Goal: Task Accomplishment & Management: Complete application form

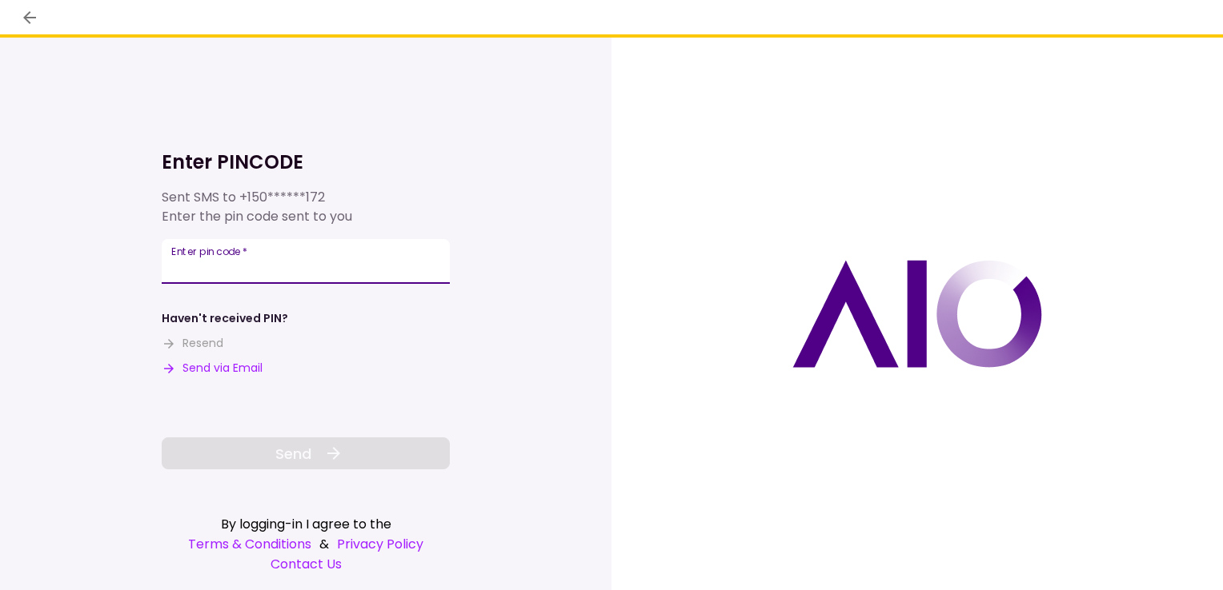
click at [346, 267] on input "Enter pin code   *" at bounding box center [306, 261] width 288 height 45
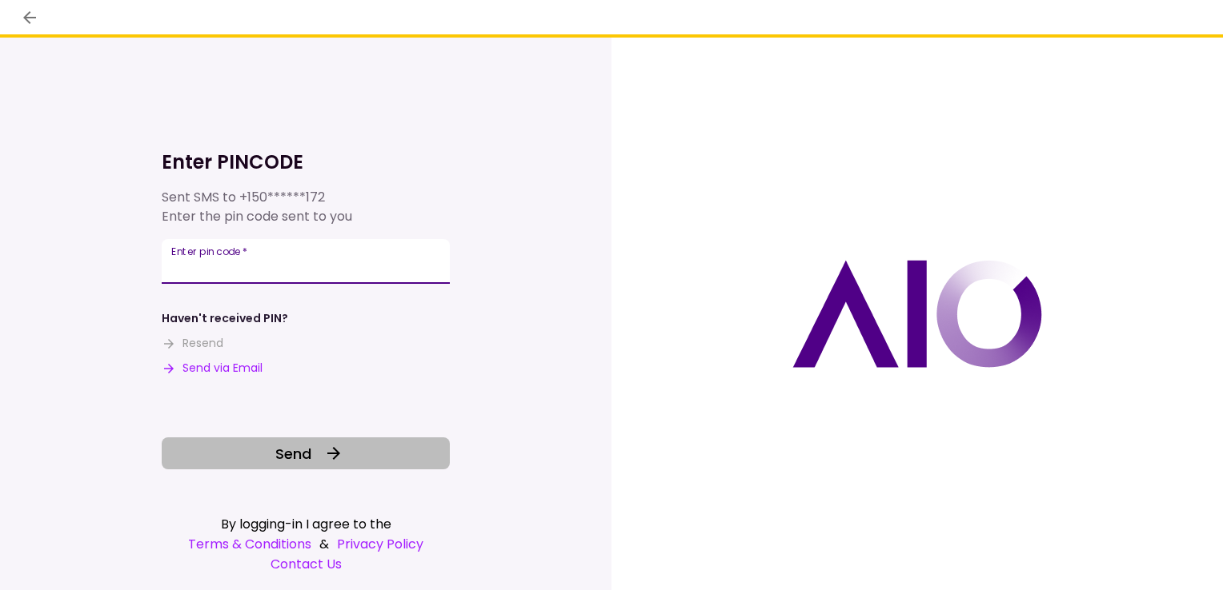
type input "******"
click at [299, 450] on span "Send" at bounding box center [293, 454] width 36 height 22
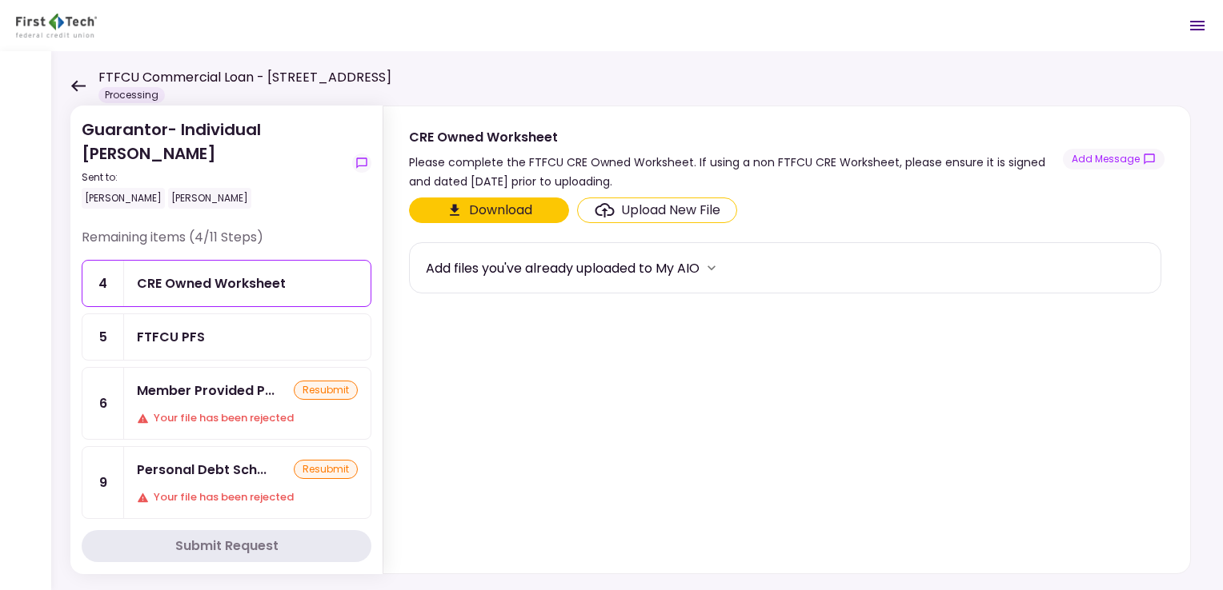
click at [205, 410] on div "Your file has been rejected" at bounding box center [247, 418] width 221 height 16
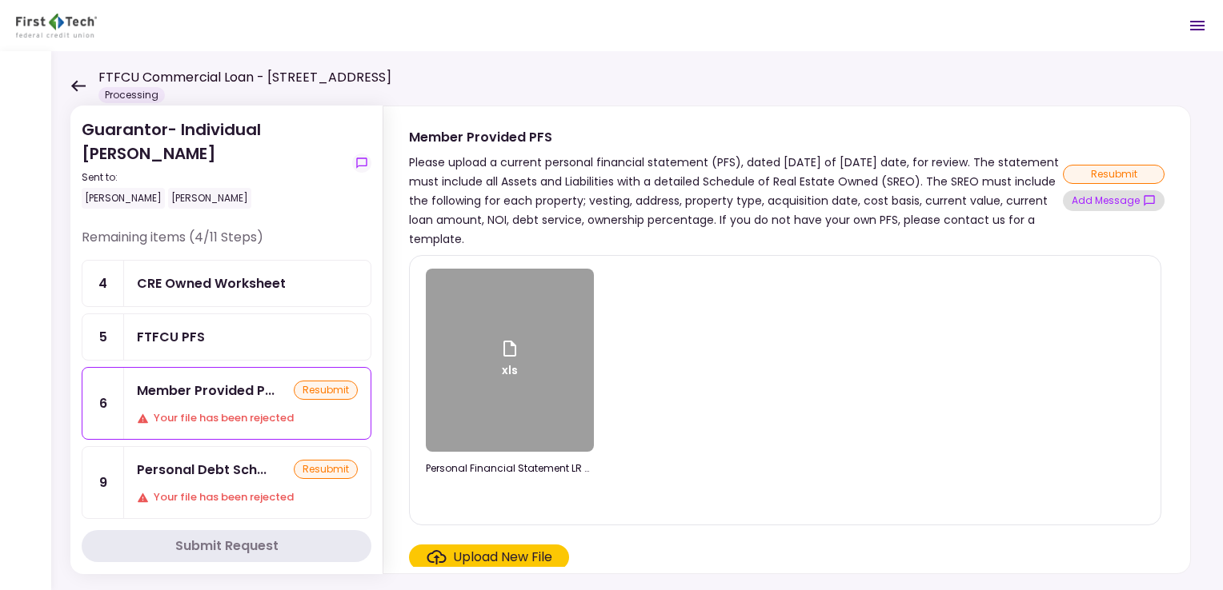
click at [1084, 200] on button "Add Message" at bounding box center [1114, 200] width 102 height 21
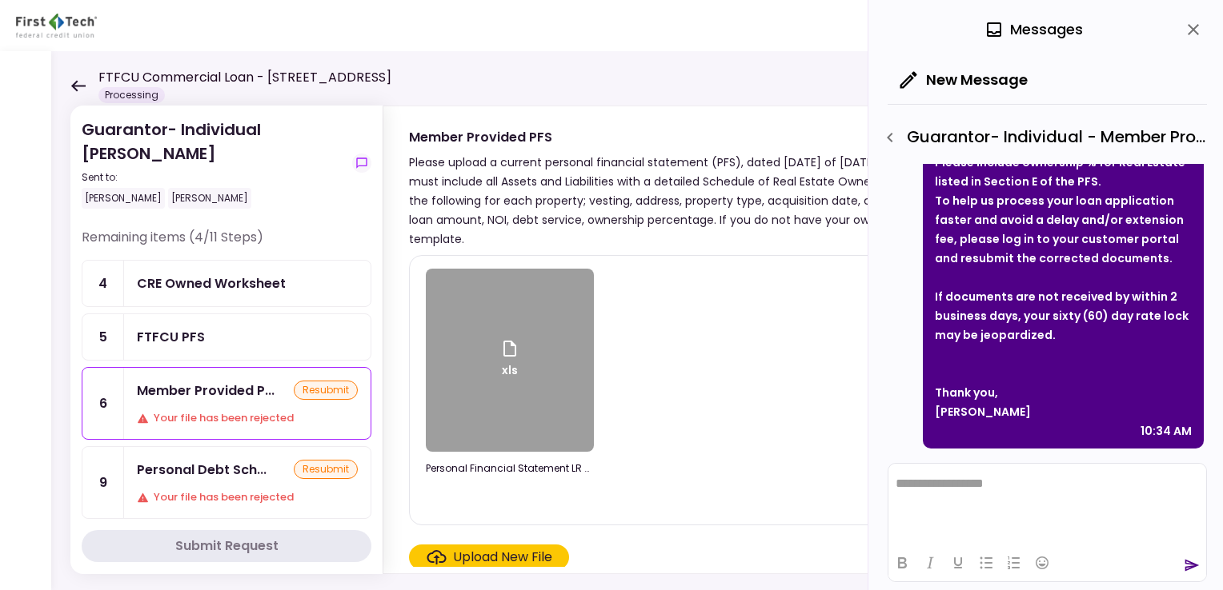
scroll to position [71, 0]
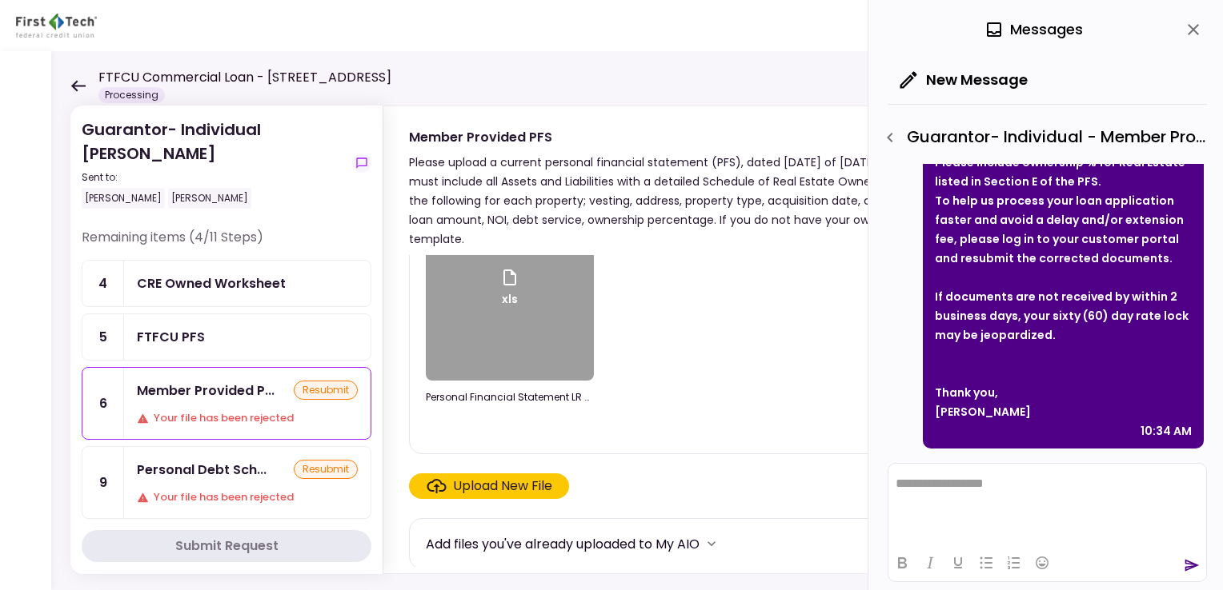
click at [528, 484] on div "Upload New File" at bounding box center [502, 486] width 99 height 19
click at [0, 0] on input "Upload New File" at bounding box center [0, 0] width 0 height 0
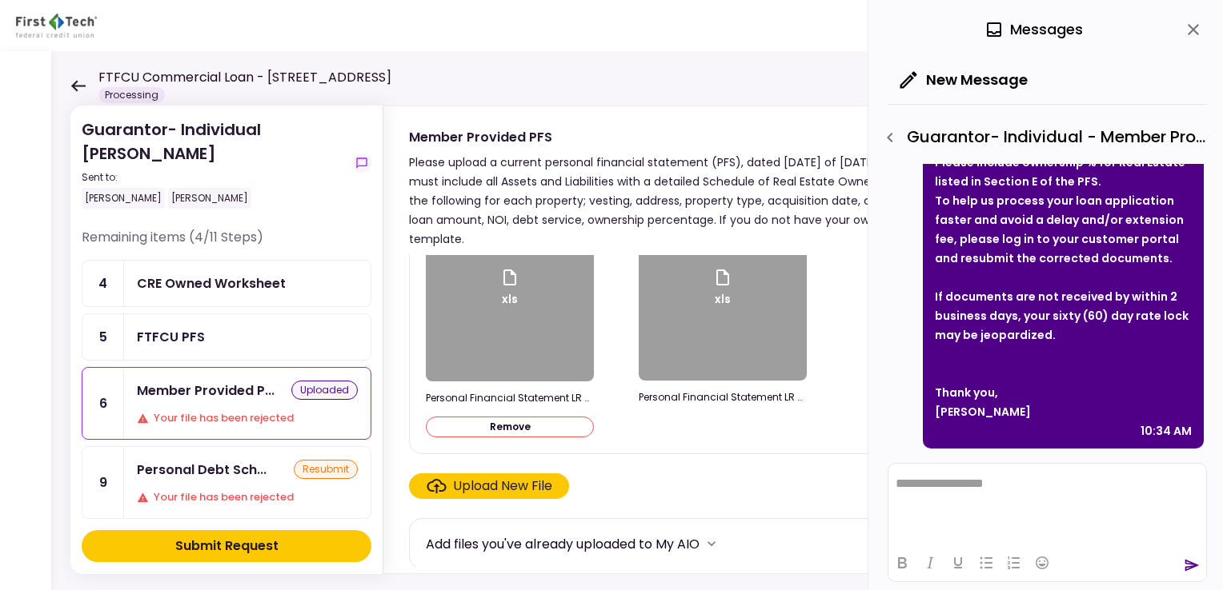
click at [520, 424] on button "Remove" at bounding box center [510, 427] width 168 height 21
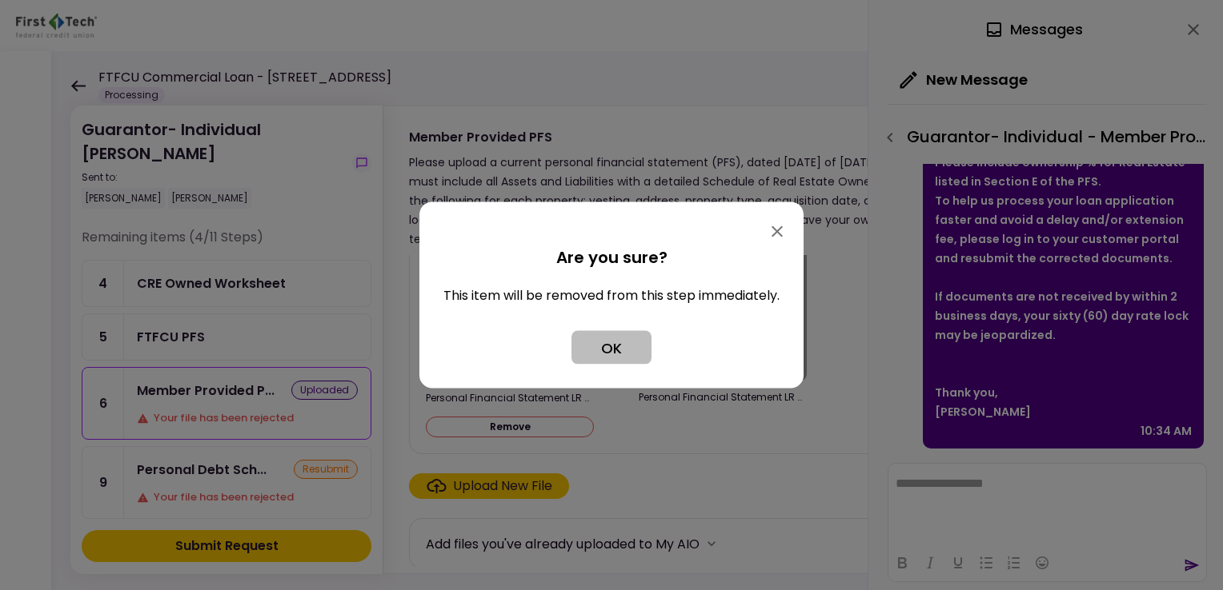
click at [602, 360] on button "OK" at bounding box center [611, 348] width 80 height 34
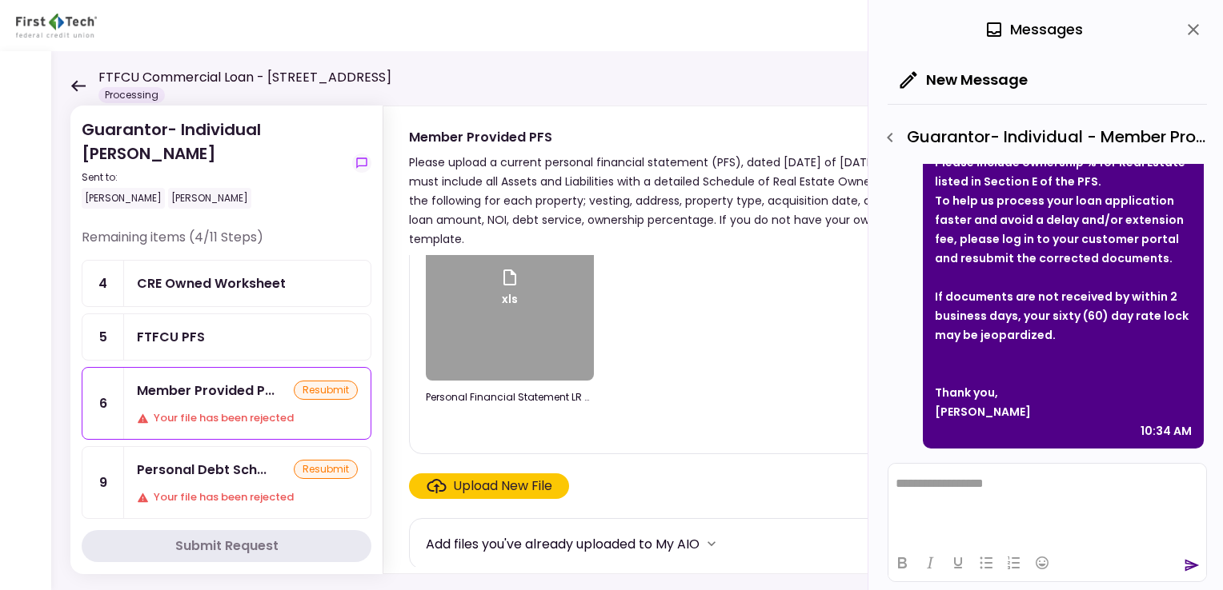
click at [498, 353] on div "xls" at bounding box center [510, 289] width 168 height 183
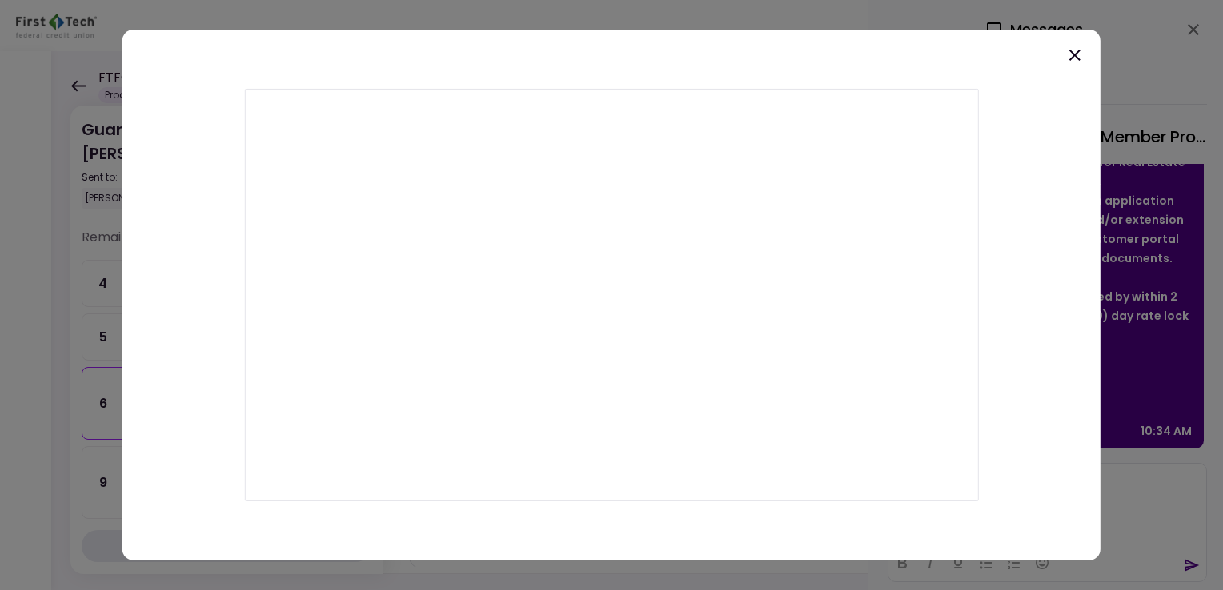
click at [717, 66] on div at bounding box center [611, 295] width 978 height 531
click at [1075, 56] on icon at bounding box center [1074, 55] width 19 height 19
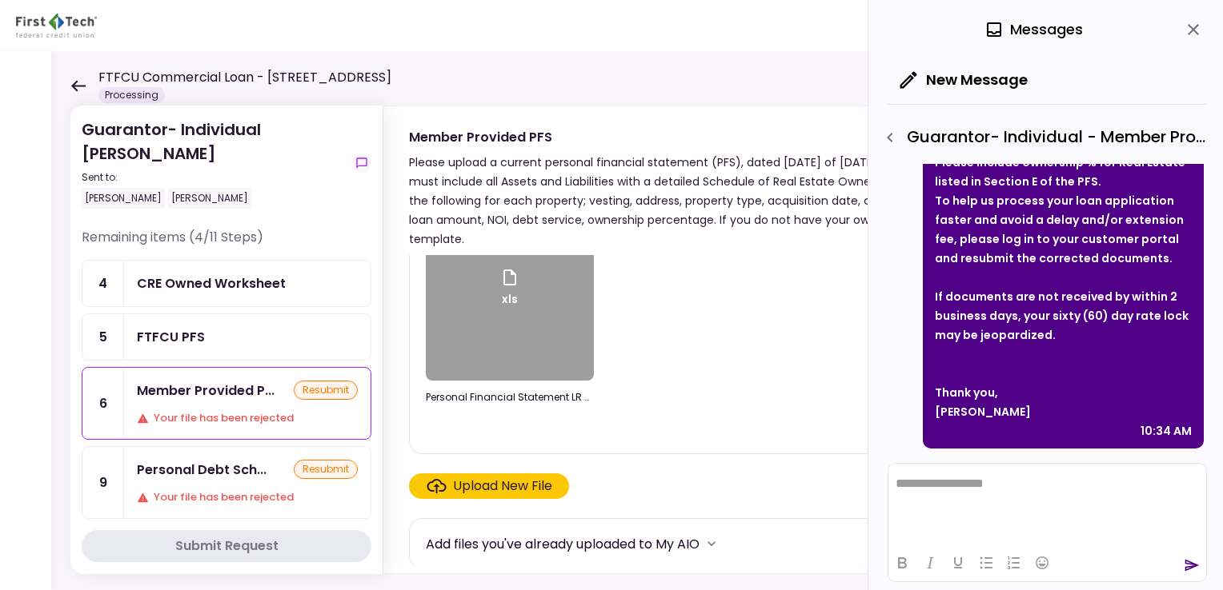
drag, startPoint x: 512, startPoint y: 335, endPoint x: 625, endPoint y: 449, distance: 160.1
click at [625, 449] on div "xls Personal Financial Statement LR 08182025.xls" at bounding box center [785, 319] width 752 height 270
click at [189, 492] on div "Your file has been rejected" at bounding box center [247, 498] width 221 height 16
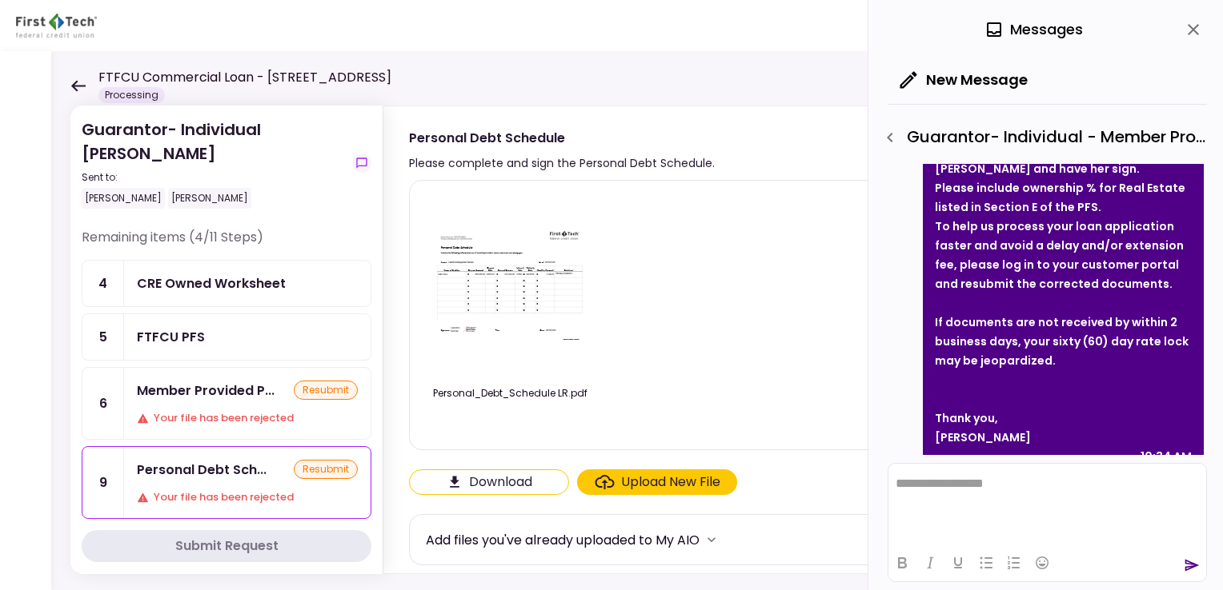
scroll to position [298, 0]
click at [195, 286] on div "CRE Owned Worksheet" at bounding box center [211, 284] width 149 height 20
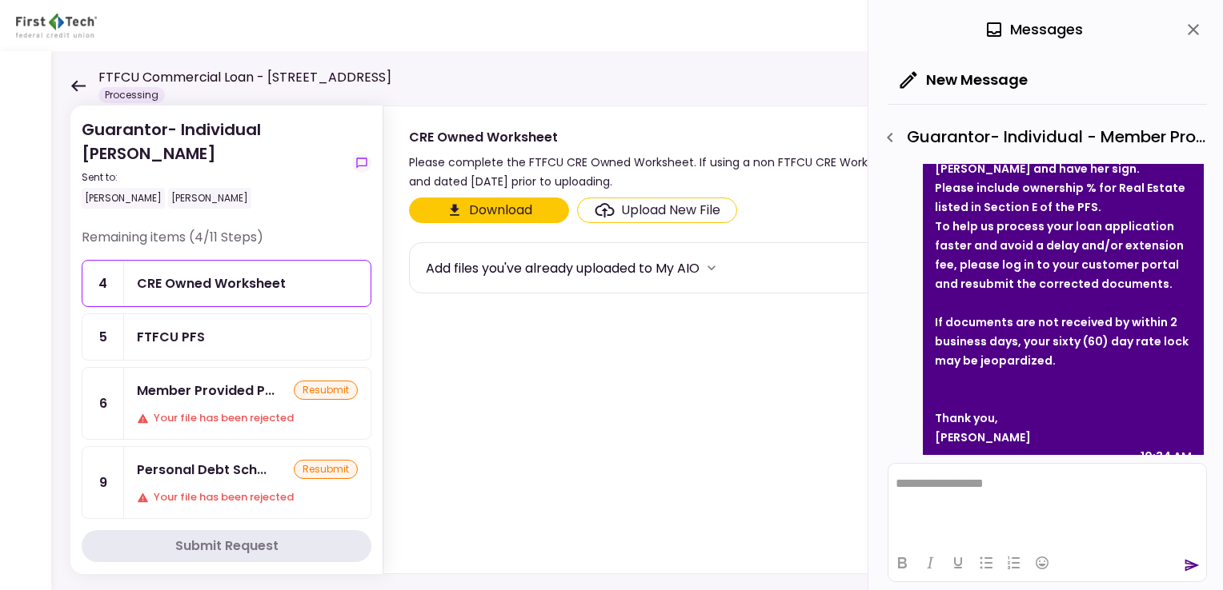
click at [179, 410] on div "Your file has been rejected" at bounding box center [247, 418] width 221 height 16
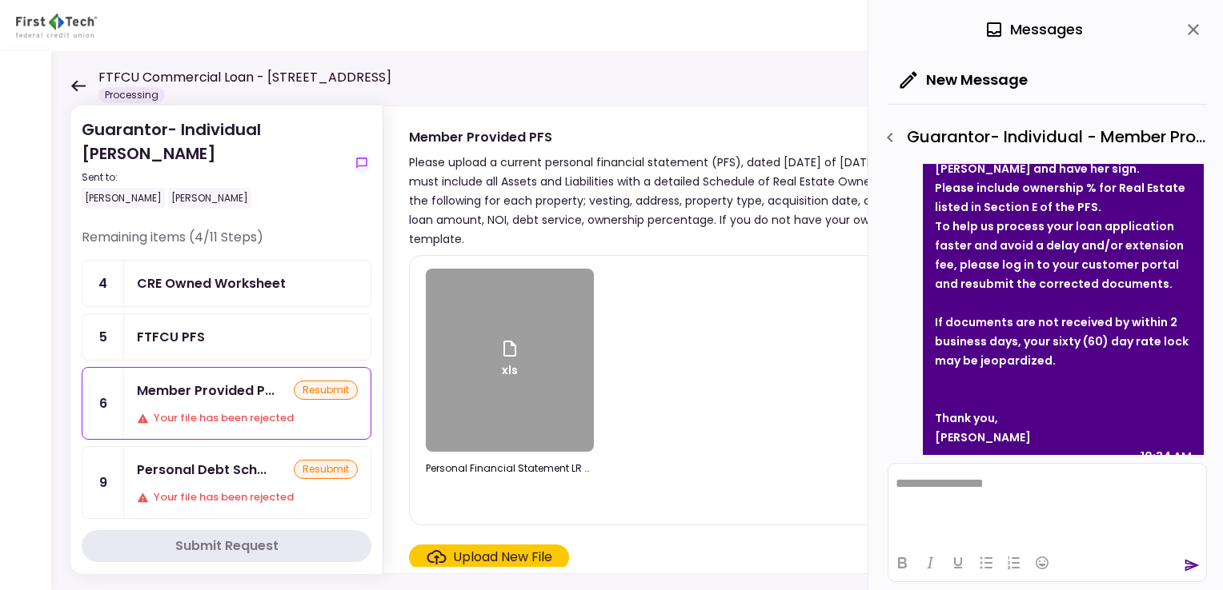
click at [222, 479] on div "Personal Debt Sch... resubmit Your file has been rejected" at bounding box center [247, 482] width 246 height 71
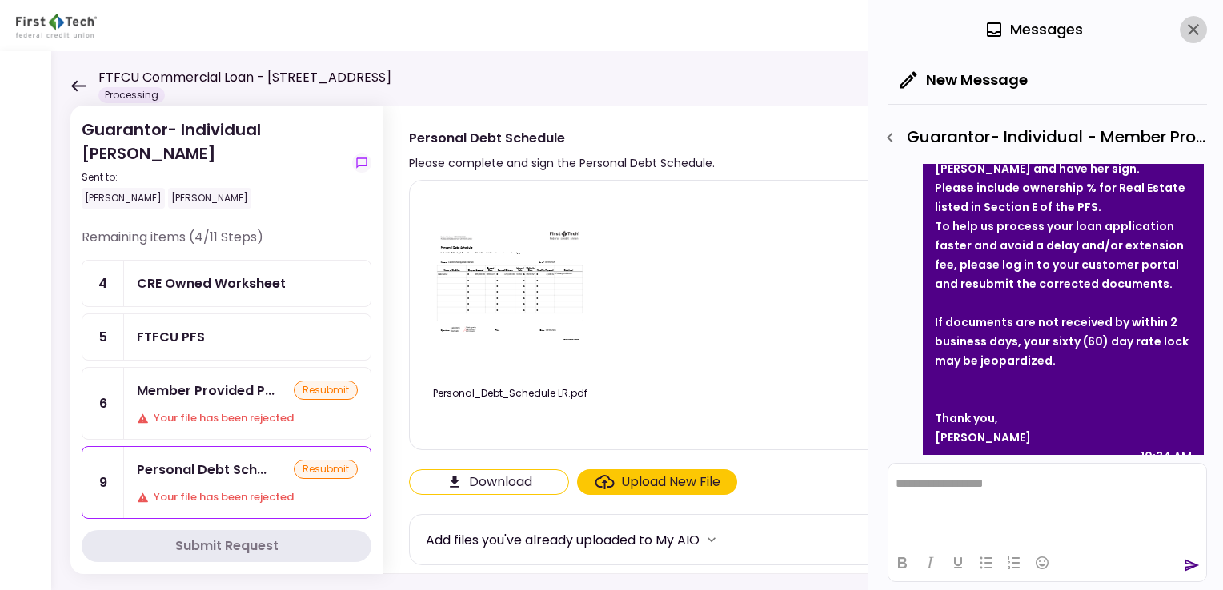
click at [1195, 27] on icon "close" at bounding box center [1192, 29] width 11 height 11
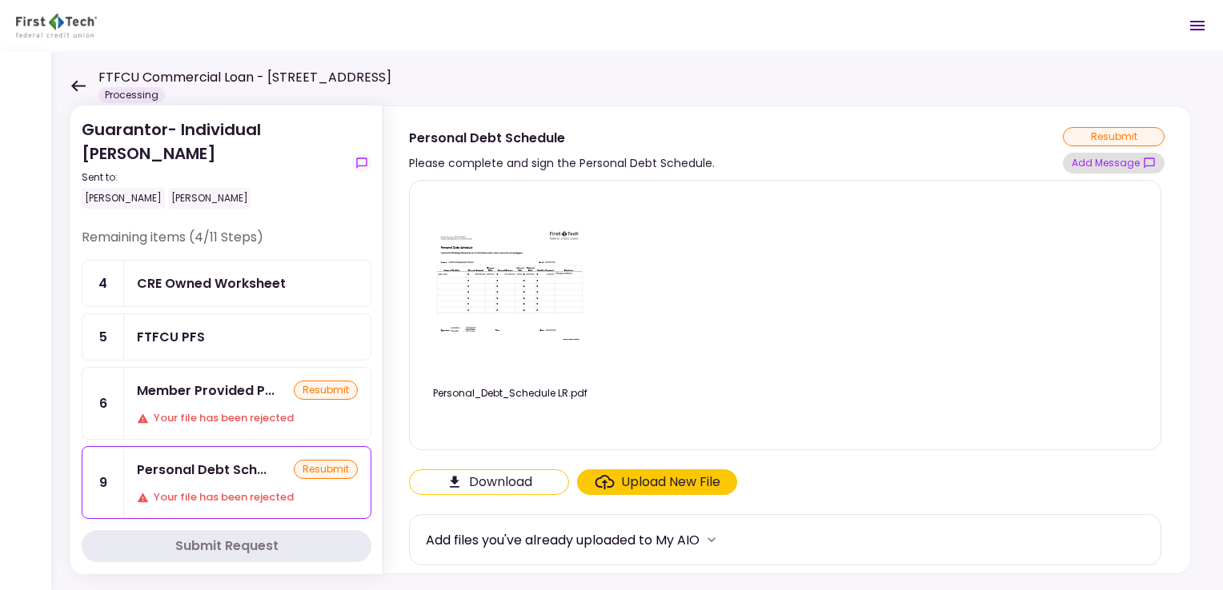
click at [1110, 164] on button "Add Message" at bounding box center [1114, 163] width 102 height 21
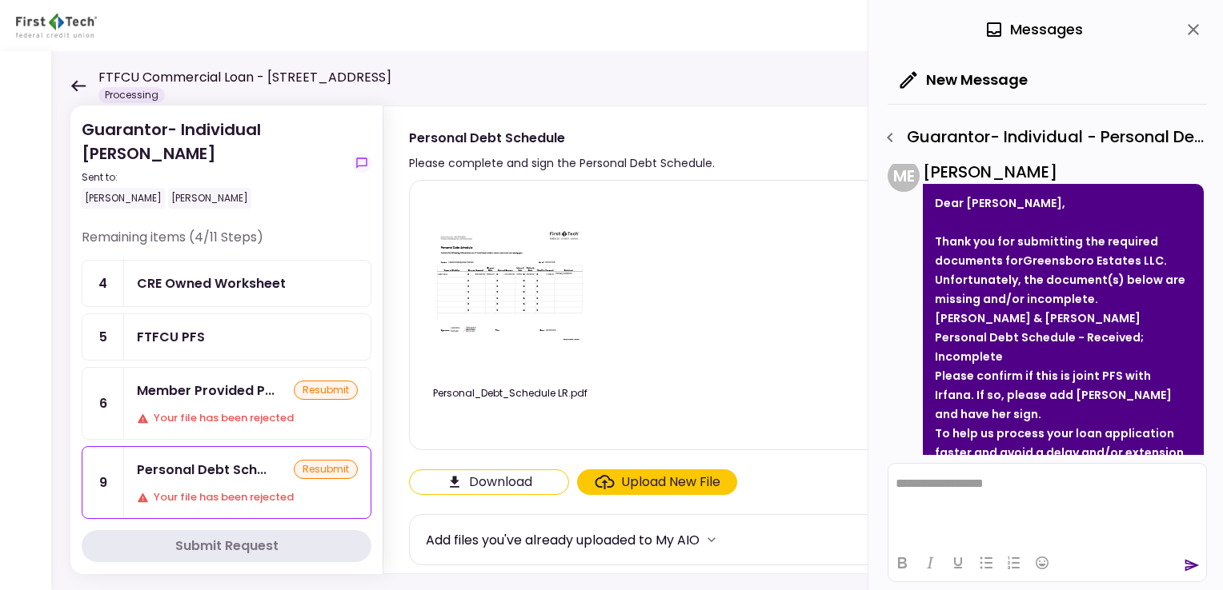
scroll to position [45, 0]
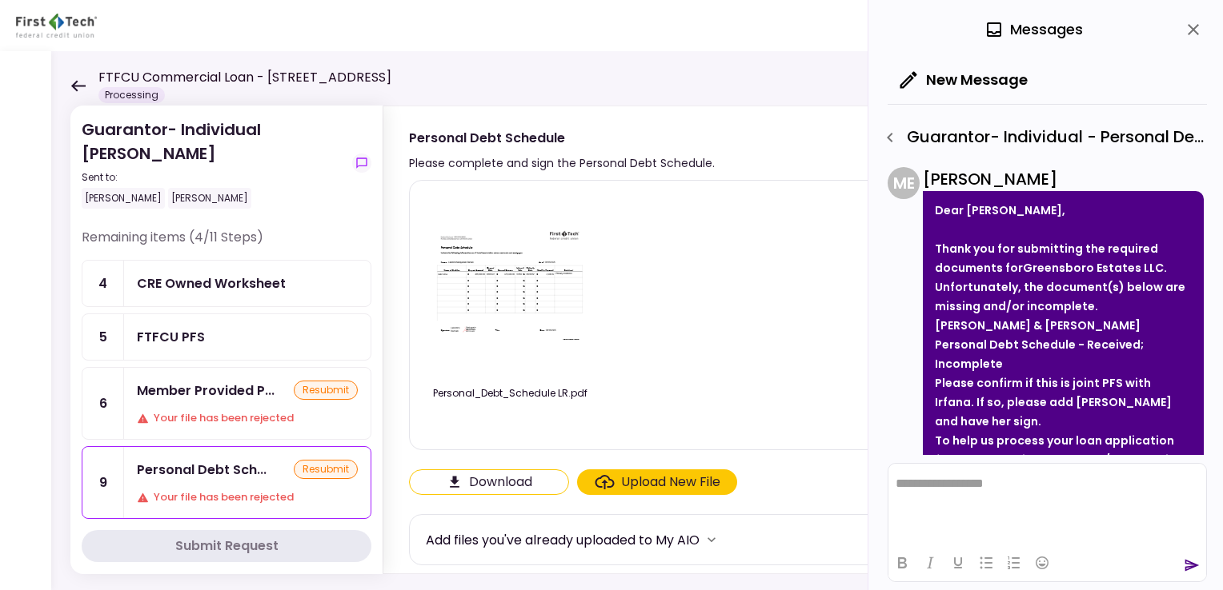
click at [661, 297] on div "Personal_Debt_Schedule LR.pdf" at bounding box center [785, 315] width 718 height 243
click at [537, 320] on img at bounding box center [510, 285] width 160 height 123
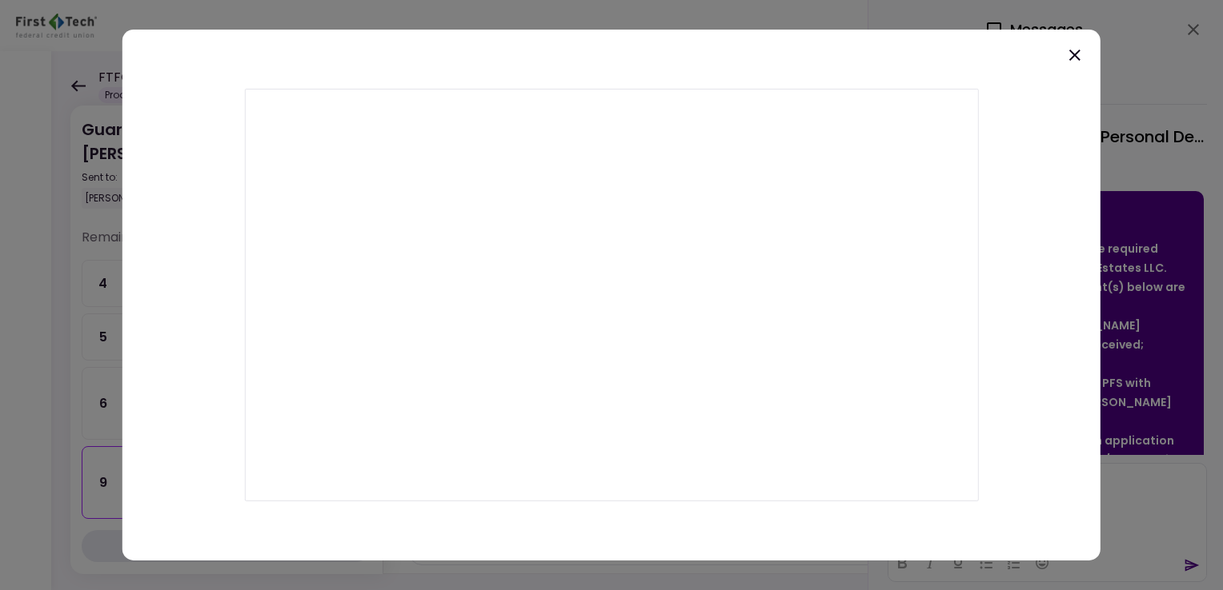
click at [1073, 54] on icon at bounding box center [1074, 55] width 11 height 11
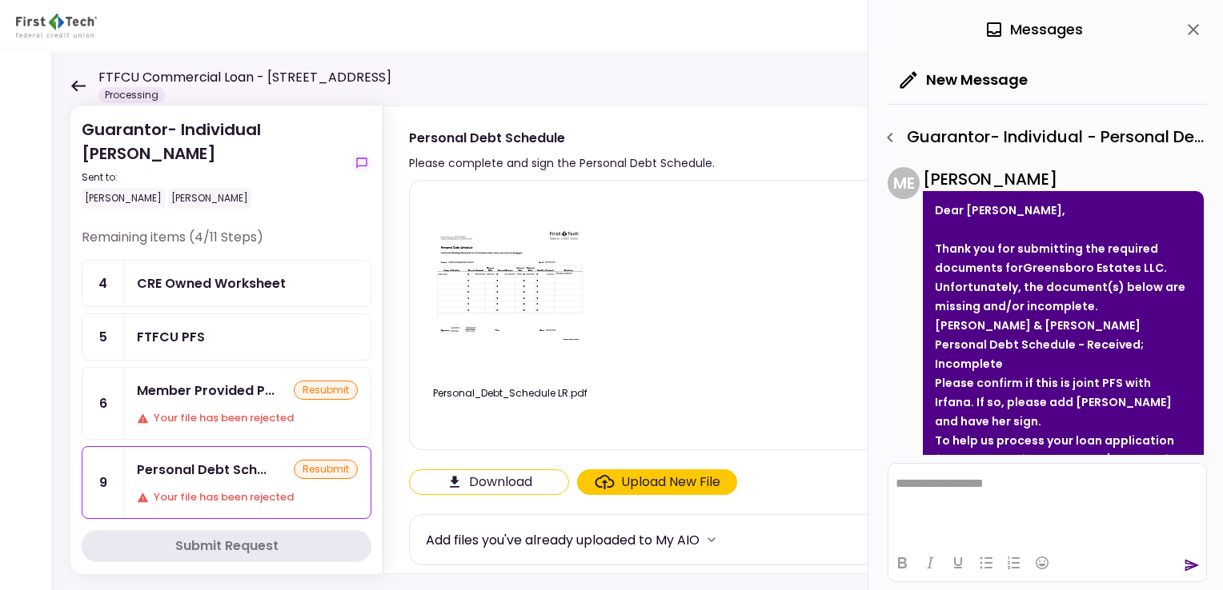
click at [659, 328] on div "Personal_Debt_Schedule LR.pdf" at bounding box center [785, 315] width 718 height 243
click at [746, 141] on div "Personal Debt Schedule Please complete and sign the Personal Debt Schedule. res…" at bounding box center [786, 150] width 755 height 46
click at [646, 487] on div "Upload New File" at bounding box center [670, 482] width 99 height 19
click at [0, 0] on input "Upload New File" at bounding box center [0, 0] width 0 height 0
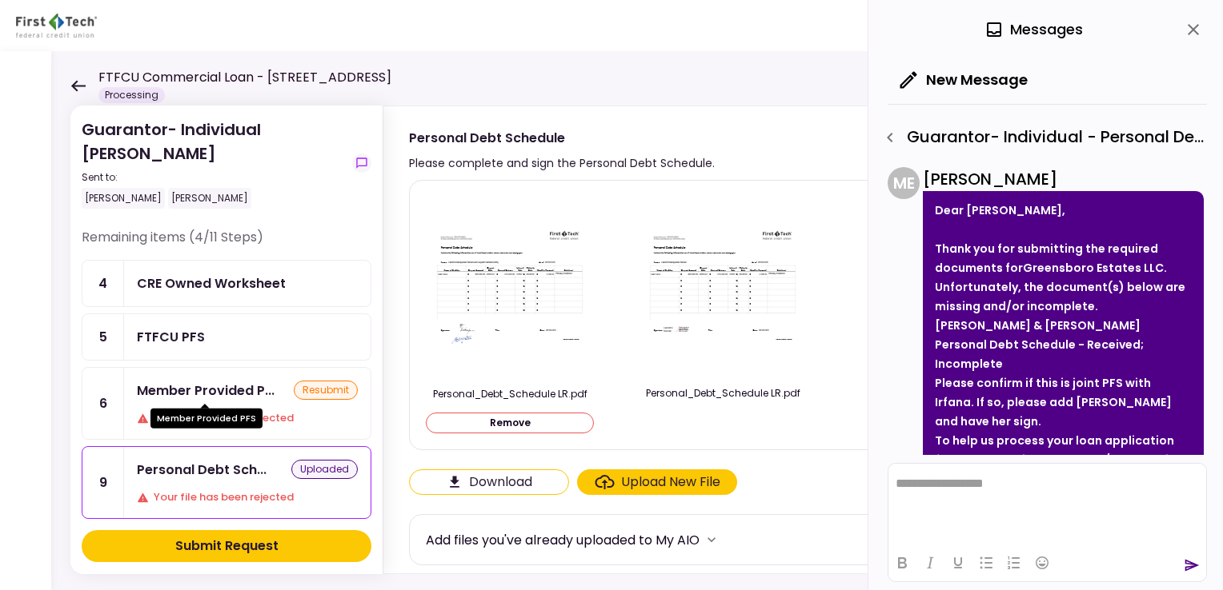
click at [230, 389] on div "Member Provided P..." at bounding box center [206, 391] width 138 height 20
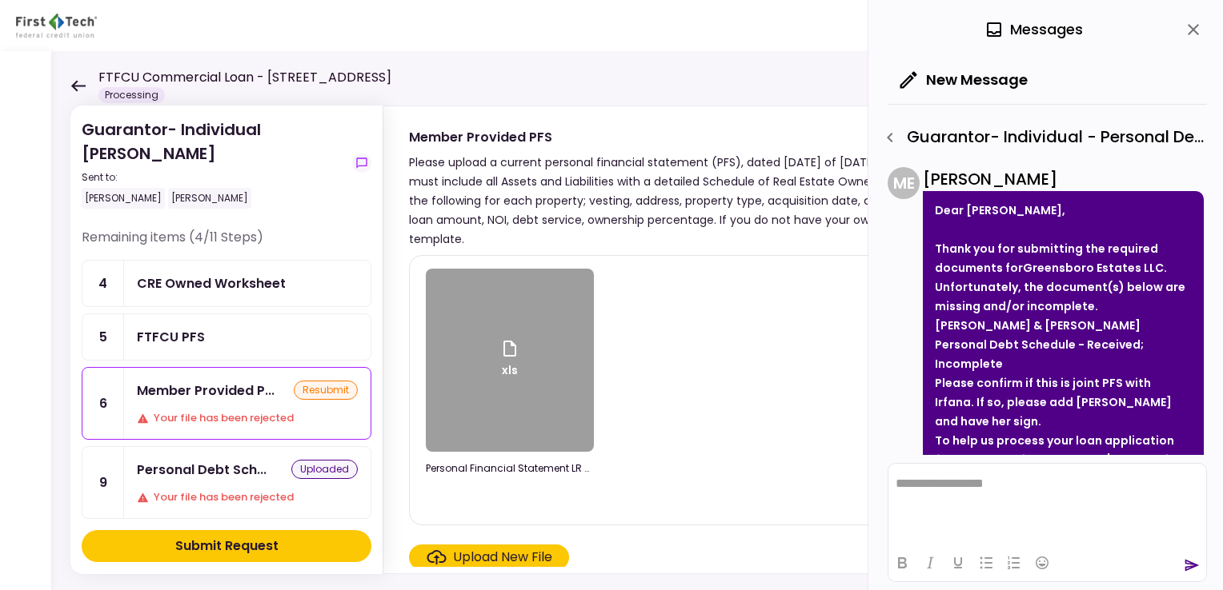
click at [521, 561] on div "Upload New File" at bounding box center [502, 557] width 99 height 19
click at [0, 0] on input "Upload New File" at bounding box center [0, 0] width 0 height 0
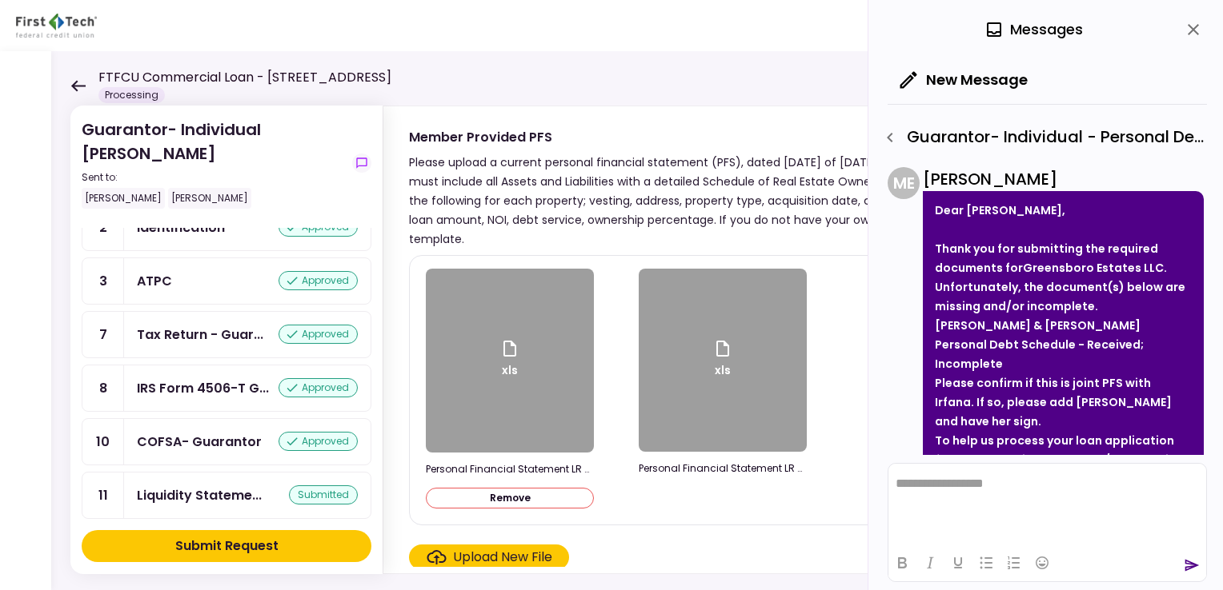
scroll to position [414, 0]
click at [250, 545] on div "Submit Request" at bounding box center [226, 546] width 103 height 19
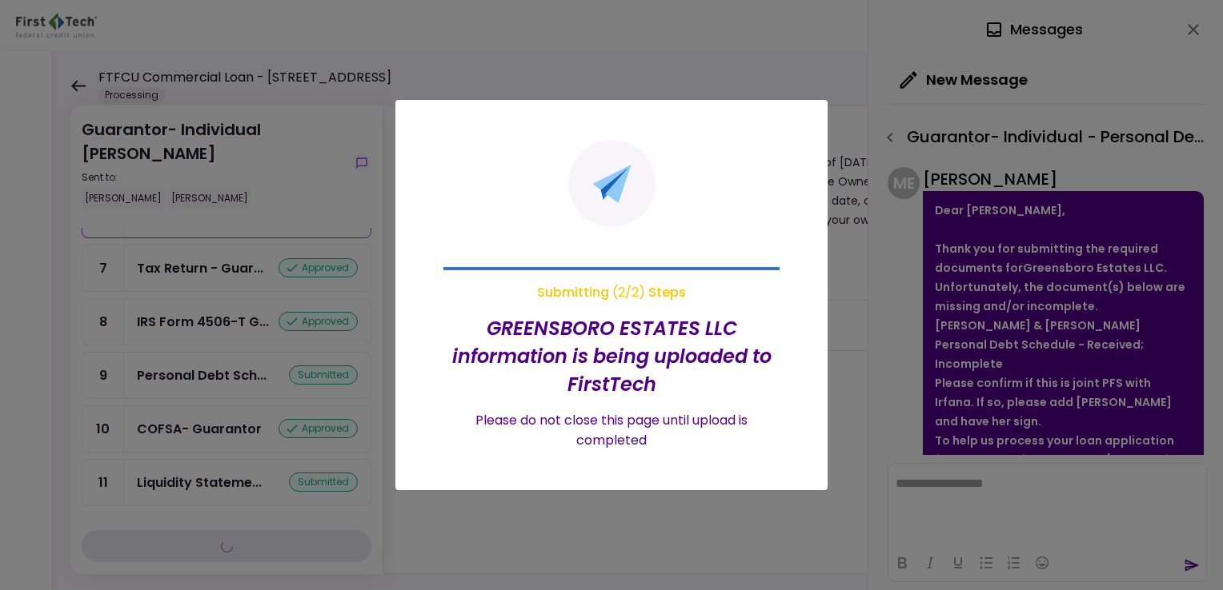
scroll to position [258, 0]
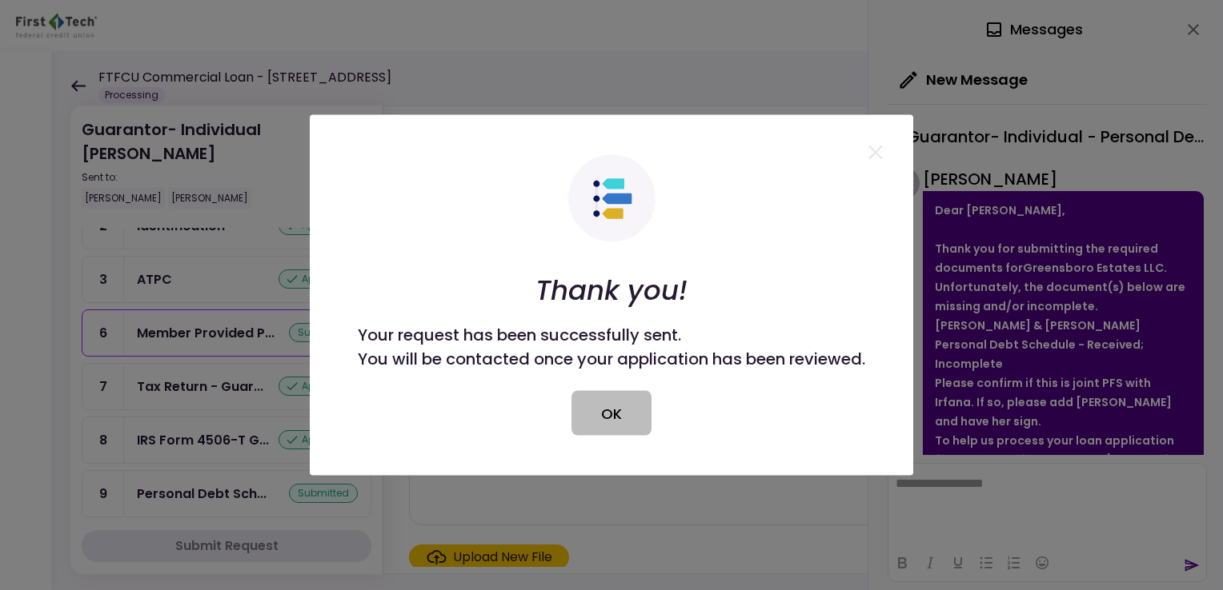
click at [628, 418] on button "OK" at bounding box center [611, 413] width 80 height 45
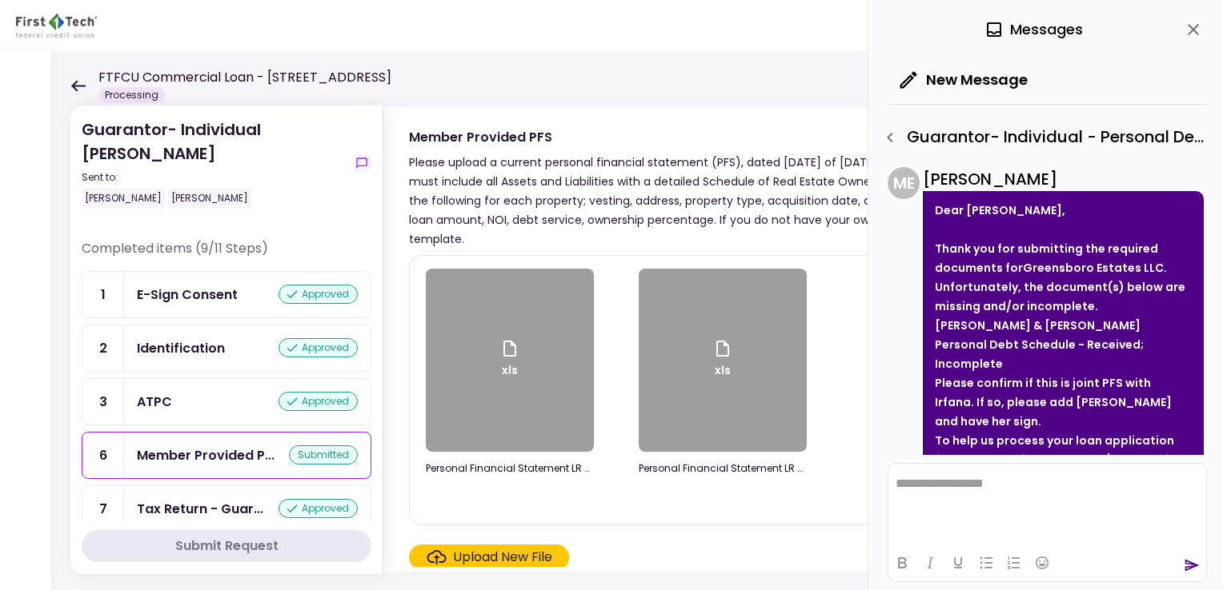
scroll to position [0, 0]
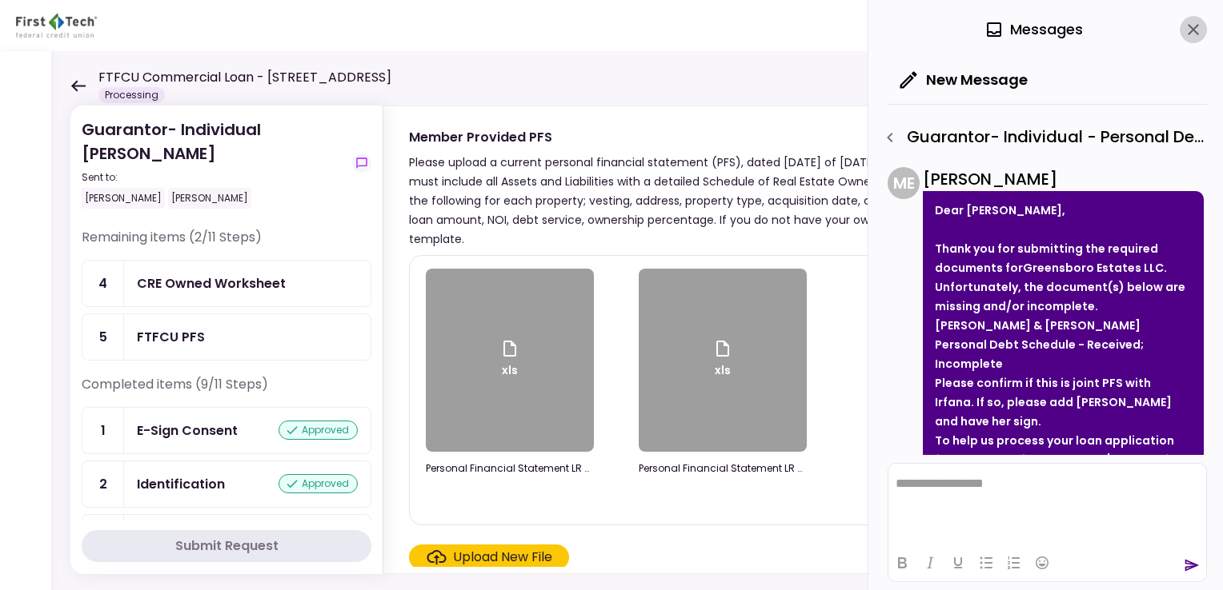
click at [1195, 26] on icon "close" at bounding box center [1192, 29] width 11 height 11
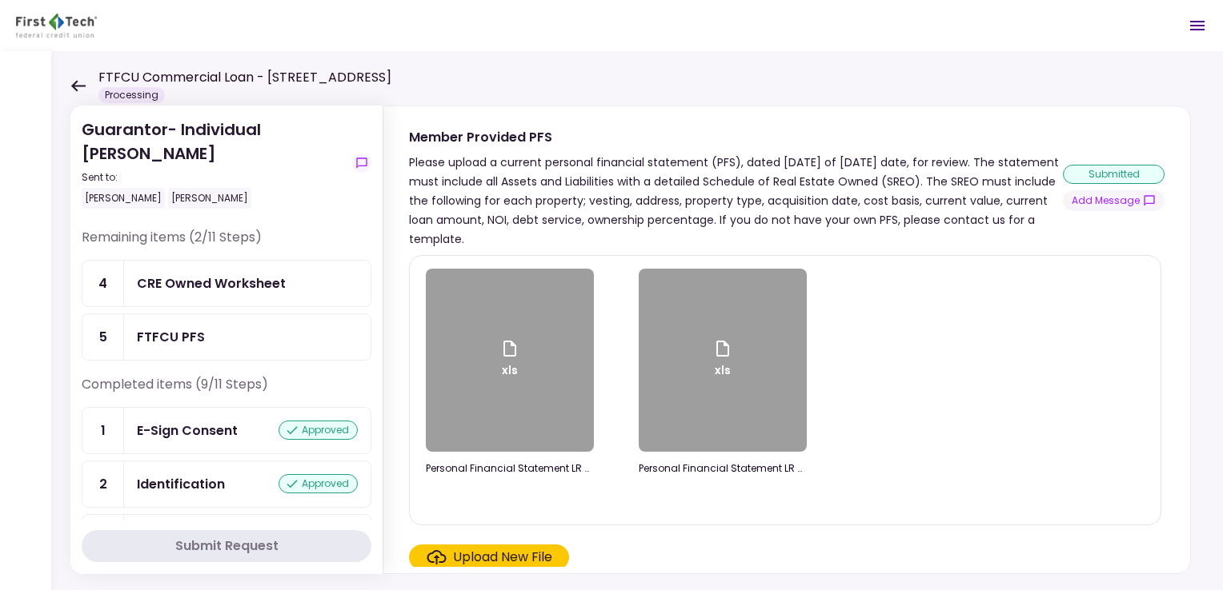
click at [67, 91] on div "Guarantor- Individual [PERSON_NAME] Sent to: [PERSON_NAME] [PERSON_NAME] Remain…" at bounding box center [636, 320] width 1171 height 539
click at [74, 87] on icon at bounding box center [78, 85] width 14 height 11
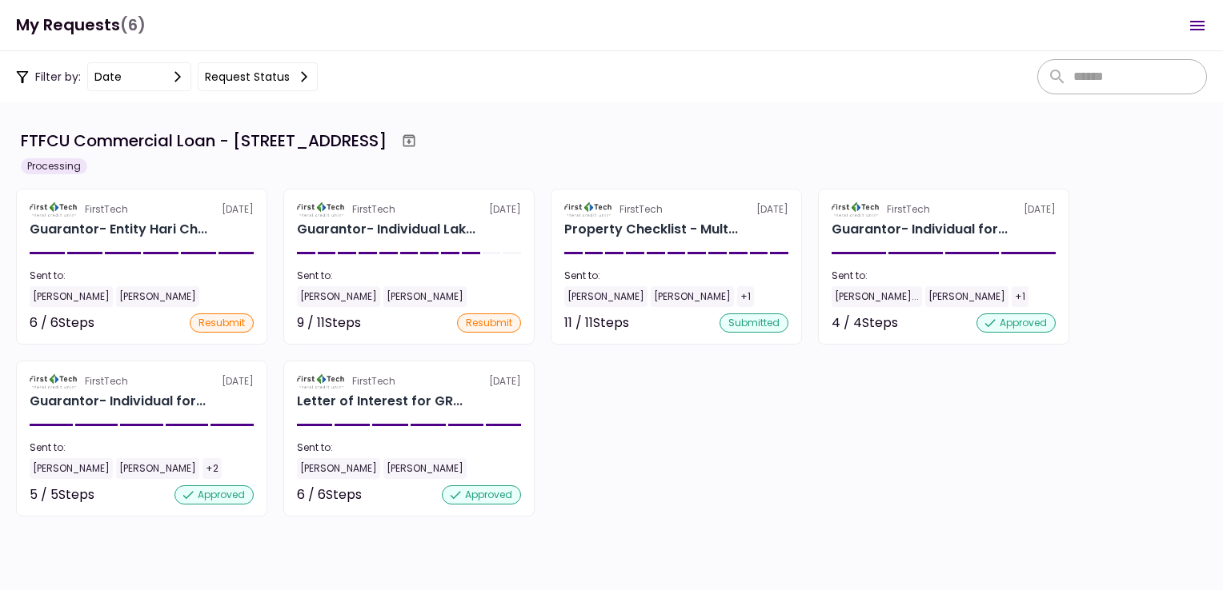
click at [781, 475] on div "FirstTech [DATE] Guarantor- Entity Hari Ch... Sent to: [PERSON_NAME] [PERSON_NA…" at bounding box center [611, 353] width 1191 height 328
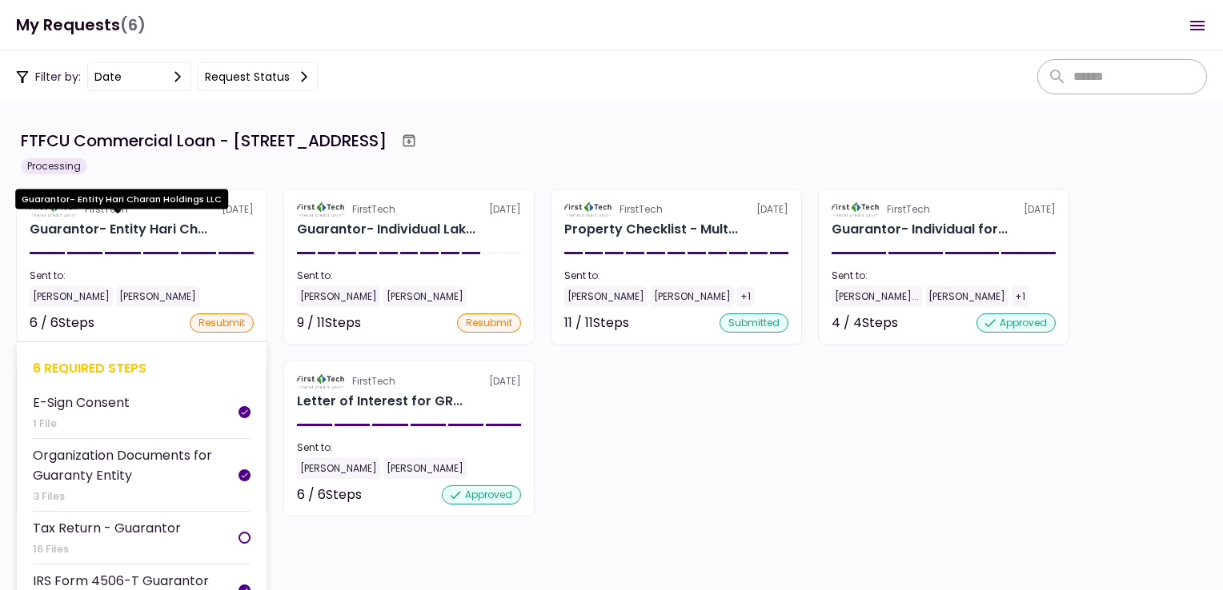
click at [192, 227] on div "Guarantor- Entity Hari Ch..." at bounding box center [119, 229] width 178 height 19
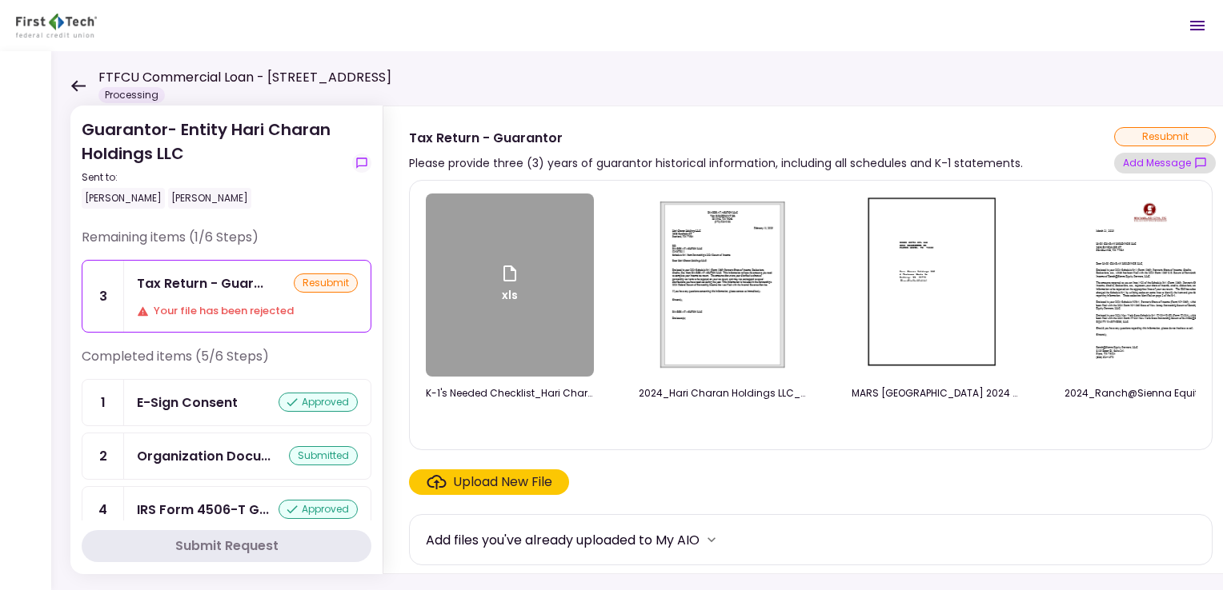
click at [1143, 165] on button "Add Message" at bounding box center [1165, 163] width 102 height 21
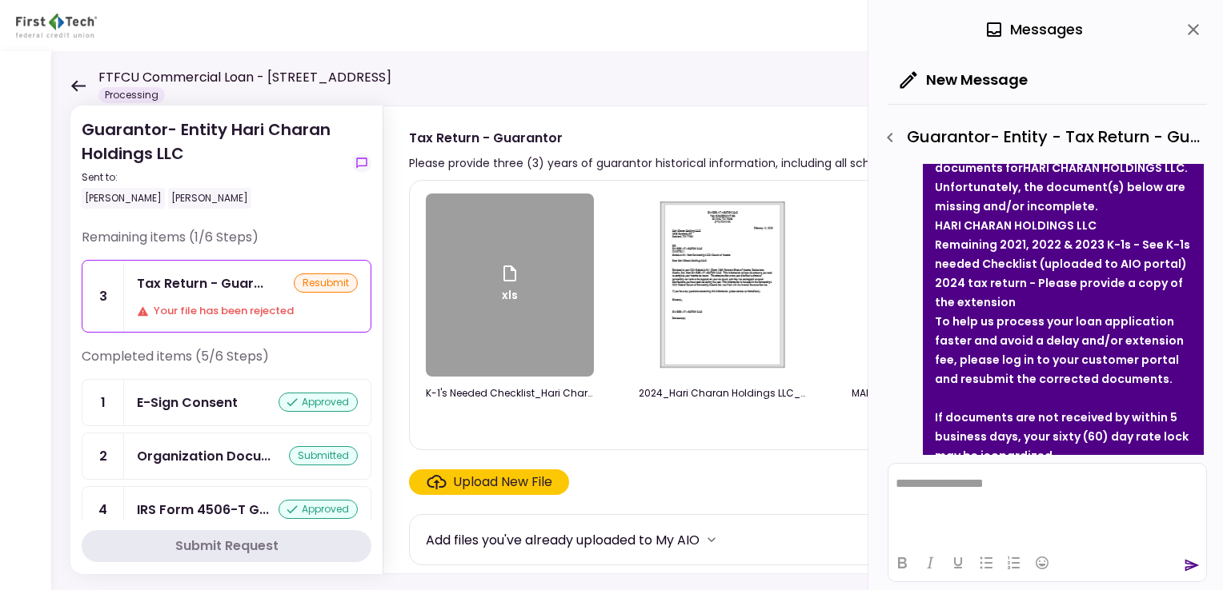
scroll to position [797, 0]
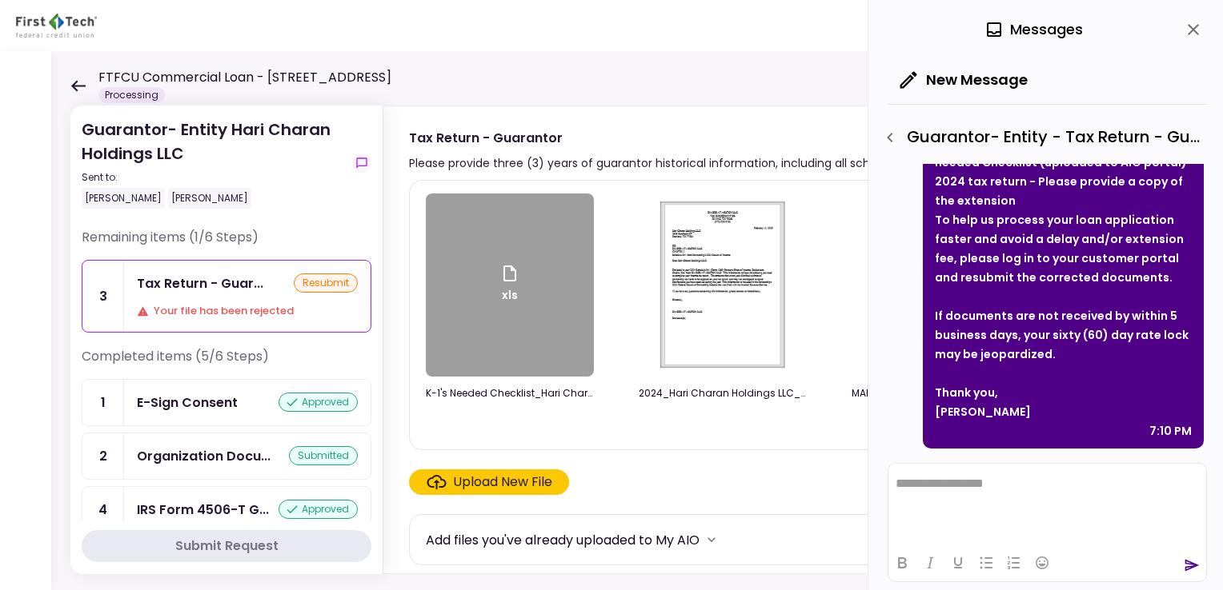
click at [808, 450] on div "xls K-1's Needed Checklist_Hari Charan Holdings LLC.xlsx 2024_Hari Charan Holdi…" at bounding box center [810, 315] width 803 height 270
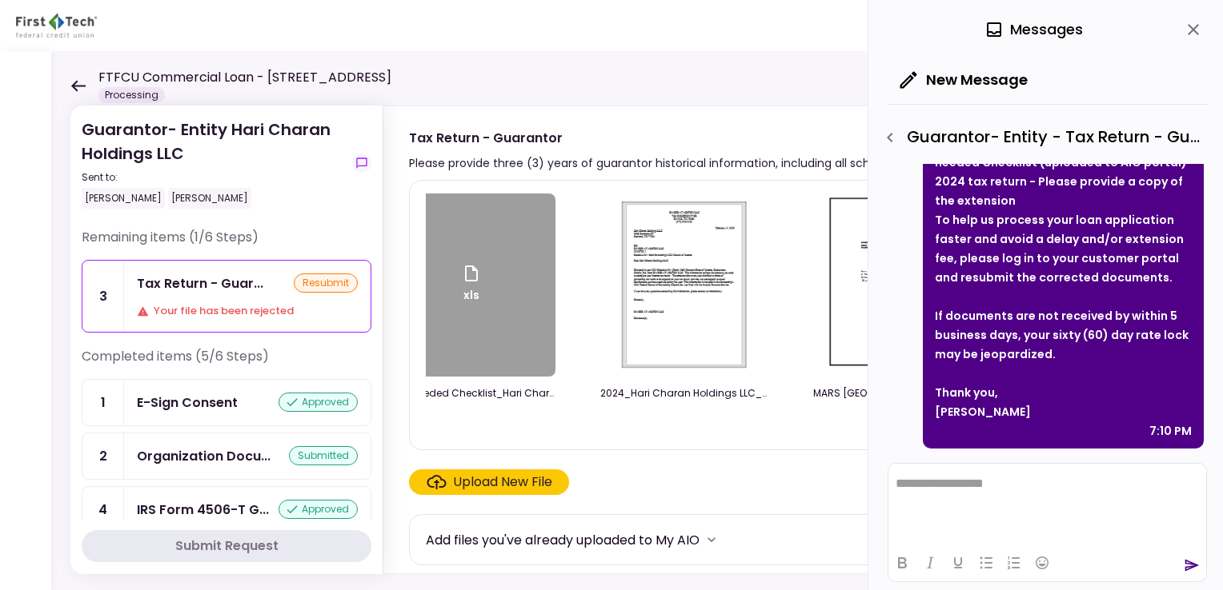
scroll to position [0, 0]
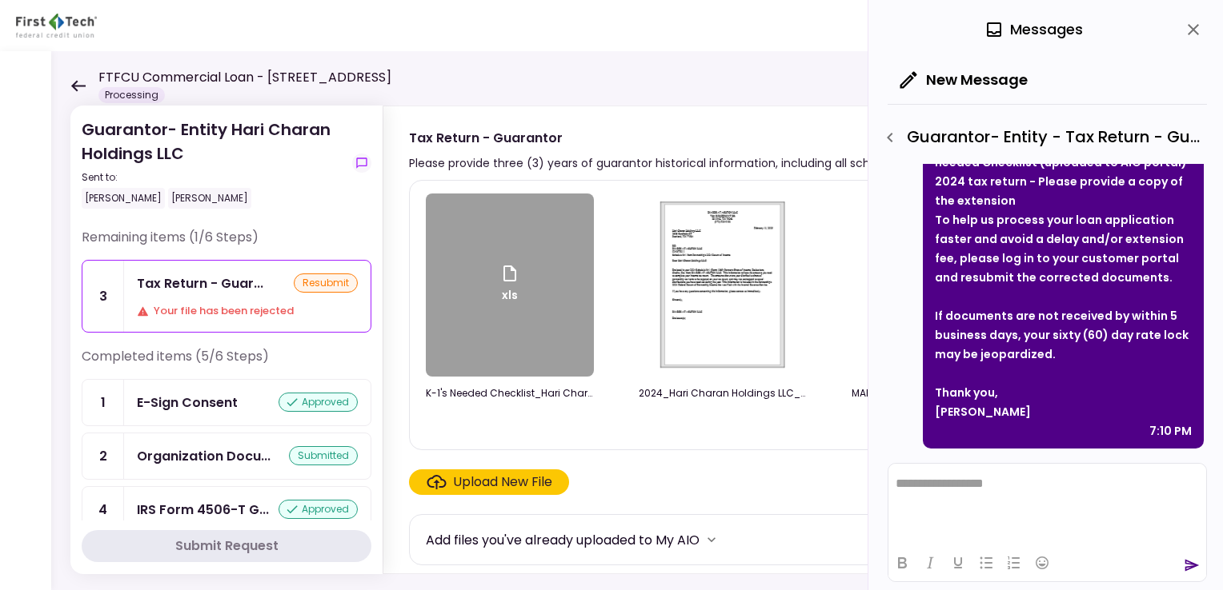
click at [537, 287] on div "xls" at bounding box center [510, 285] width 168 height 183
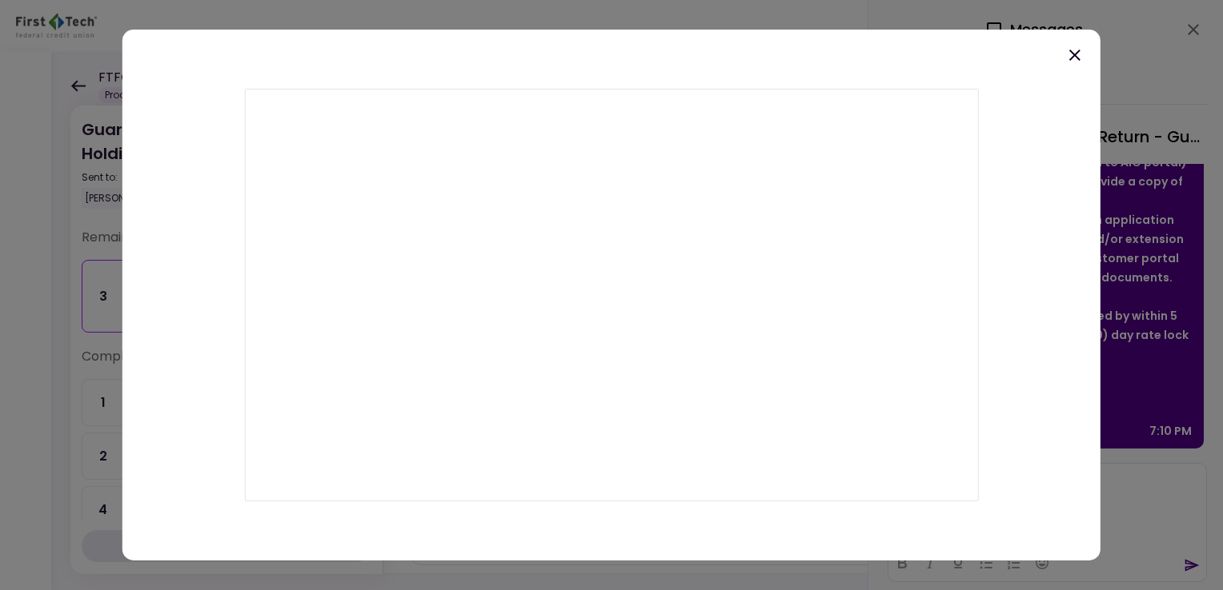
click at [1166, 30] on div at bounding box center [611, 295] width 1223 height 590
